Goal: Task Accomplishment & Management: Manage account settings

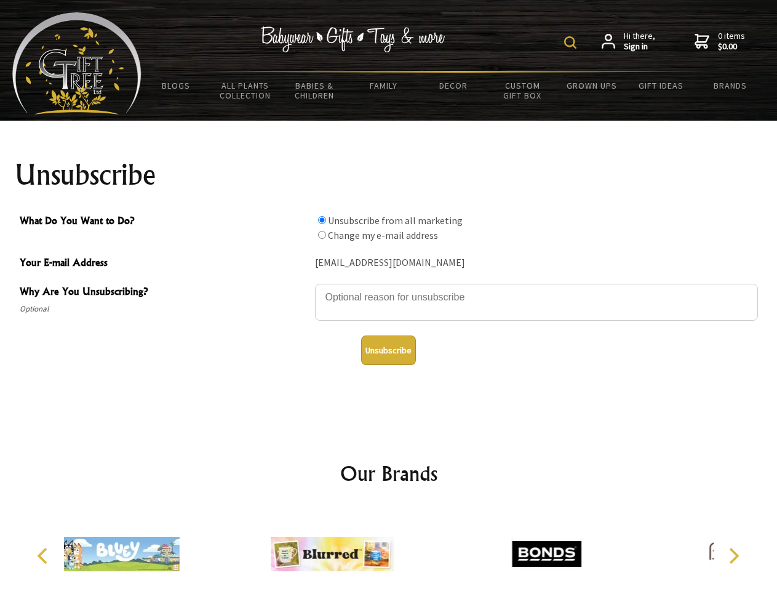
click at [572, 42] on img at bounding box center [570, 42] width 12 height 12
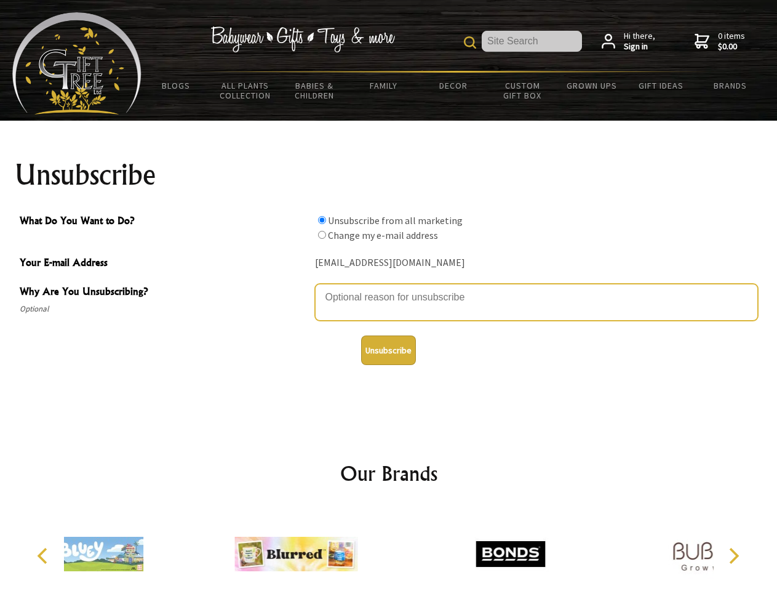
click at [389, 288] on textarea "Why Are You Unsubscribing?" at bounding box center [536, 302] width 443 height 37
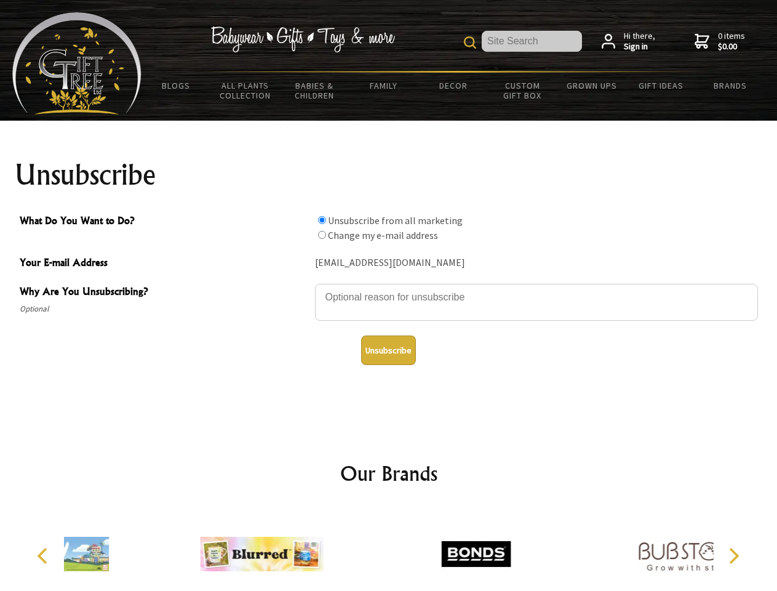
click at [322, 220] on input "What Do You Want to Do?" at bounding box center [322, 220] width 8 height 8
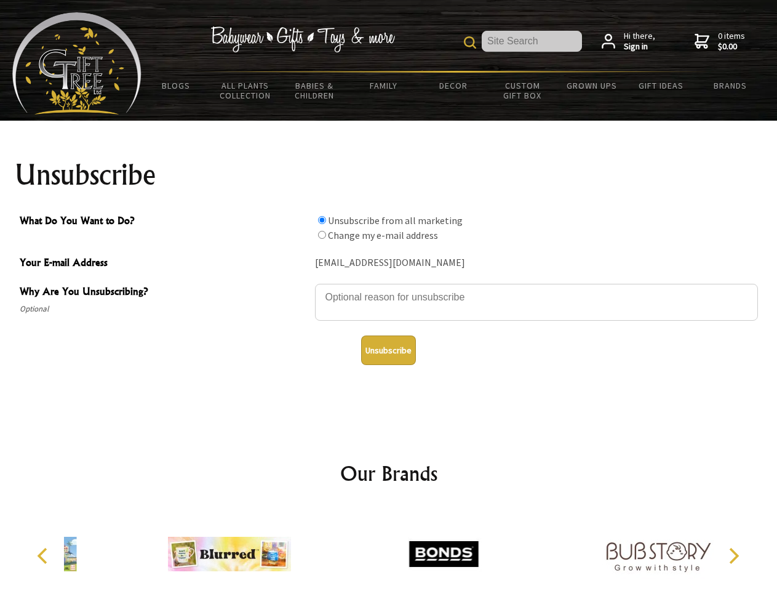
click at [322, 234] on input "What Do You Want to Do?" at bounding box center [322, 235] width 8 height 8
radio input "true"
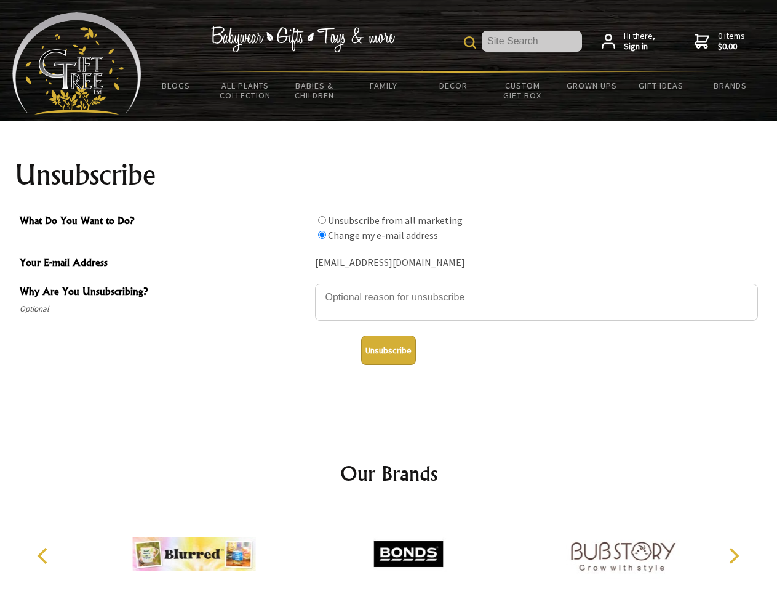
click at [388, 350] on button "Unsubscribe" at bounding box center [388, 350] width 55 height 30
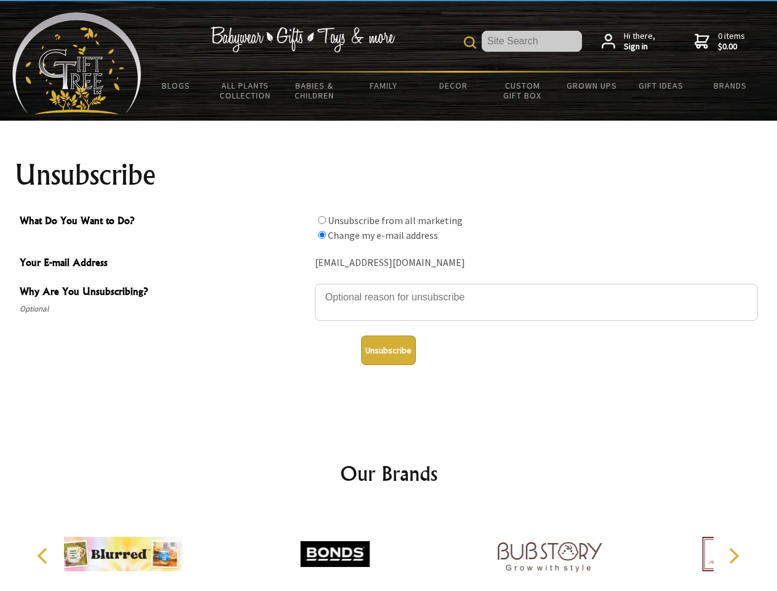
click at [44, 556] on icon "Previous" at bounding box center [44, 556] width 16 height 16
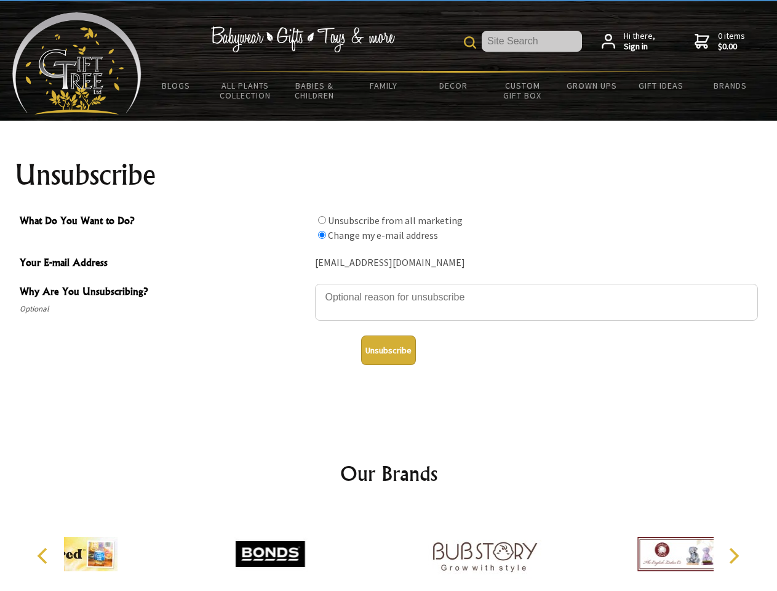
click at [733, 556] on icon "Next" at bounding box center [733, 556] width 16 height 16
